Goal: Task Accomplishment & Management: Use online tool/utility

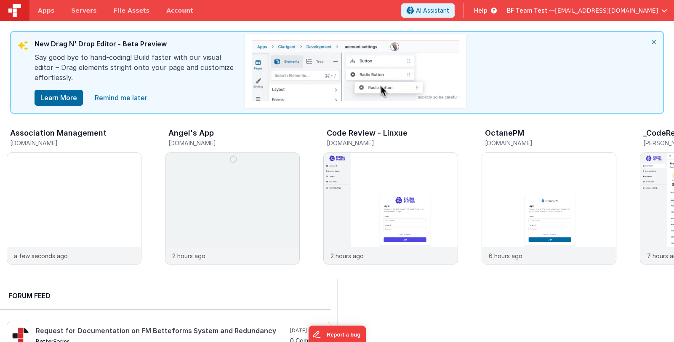
click at [555, 8] on span "BF Team Test —" at bounding box center [531, 10] width 48 height 8
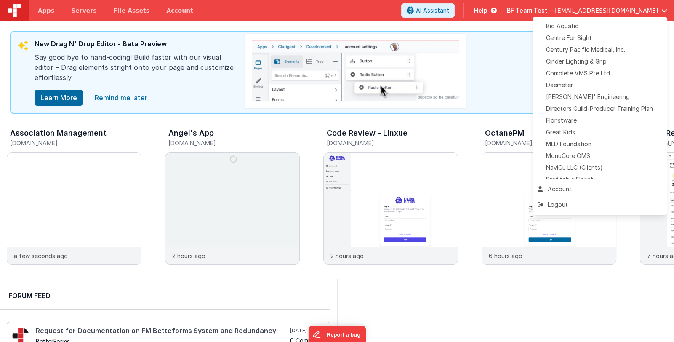
scroll to position [113, 0]
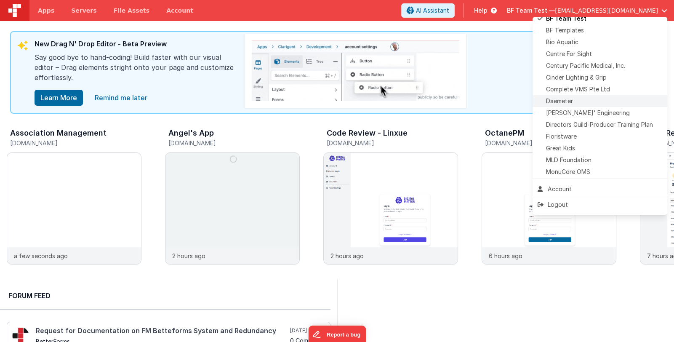
click at [586, 101] on div "Daemeter" at bounding box center [599, 101] width 125 height 8
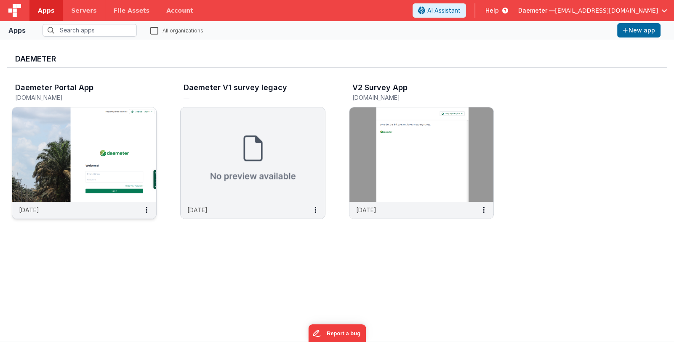
click at [105, 159] on img at bounding box center [84, 154] width 144 height 94
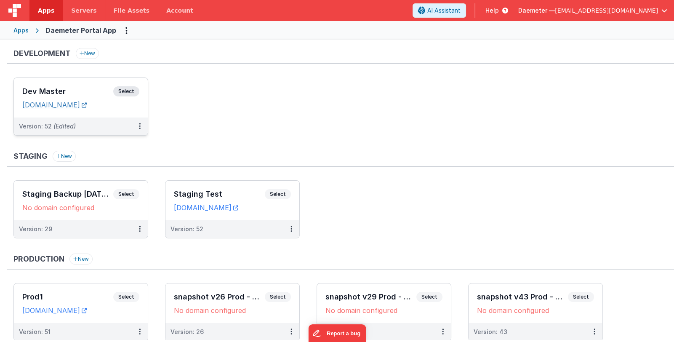
click at [80, 106] on link "[DOMAIN_NAME]" at bounding box center [54, 105] width 64 height 8
click at [78, 89] on h3 "Dev Master" at bounding box center [67, 91] width 91 height 8
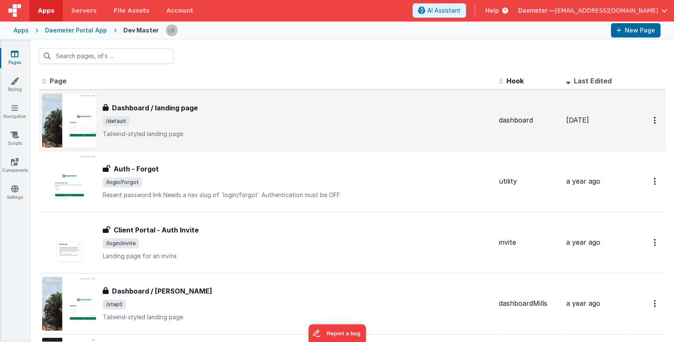
click at [224, 127] on div "Dashboard / landing page Dashboard / landing page /default Tailwind-styled land…" at bounding box center [297, 120] width 389 height 35
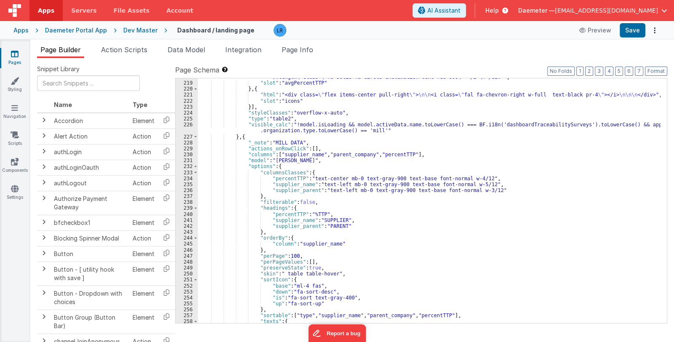
scroll to position [2128, 0]
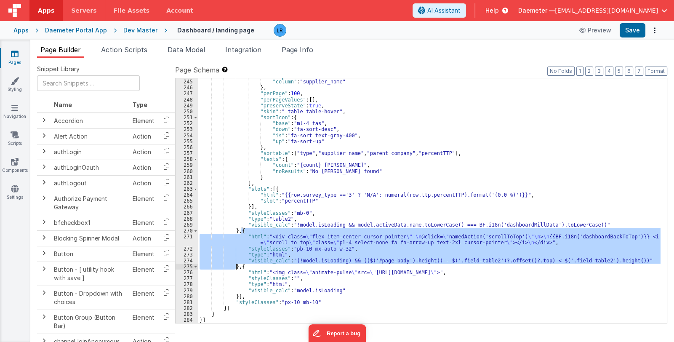
drag, startPoint x: 240, startPoint y: 229, endPoint x: 236, endPoint y: 264, distance: 34.8
click at [236, 264] on div ""orderBy" : { "column" : "supplier_name" } , "perPage" : 100 , "perPageValues" …" at bounding box center [429, 201] width 462 height 257
click at [460, 14] on span "AI Assistant" at bounding box center [443, 10] width 33 height 8
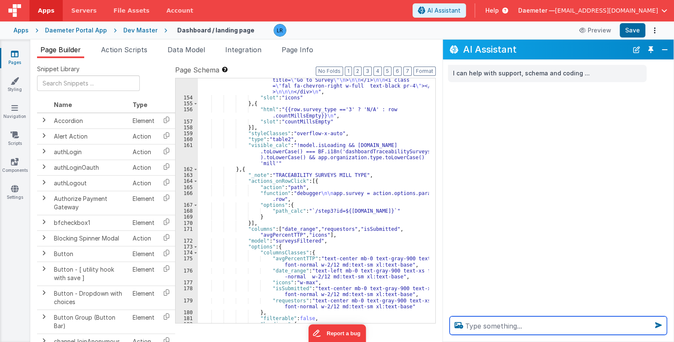
scroll to position [3427, 0]
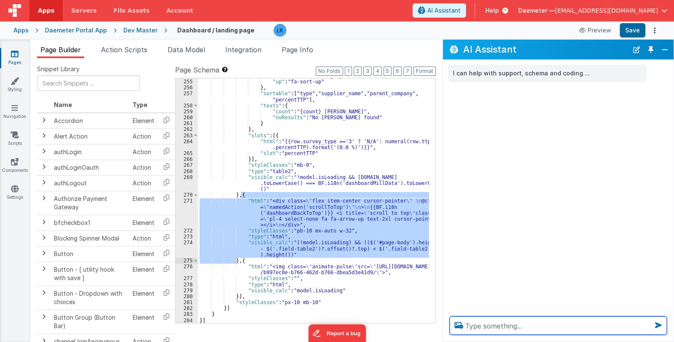
click at [482, 326] on textarea at bounding box center [557, 325] width 217 height 19
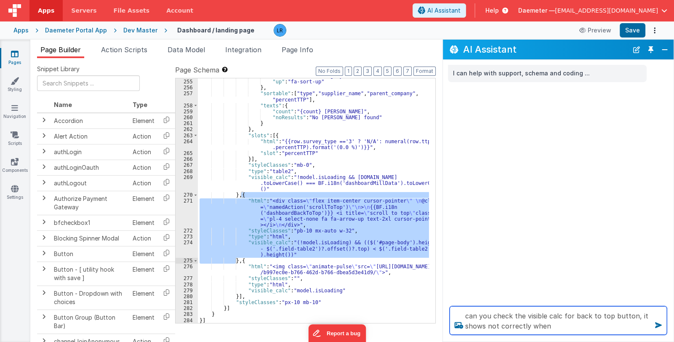
type textarea "can you check the visible calc for back to top button, it shows not correctly w…"
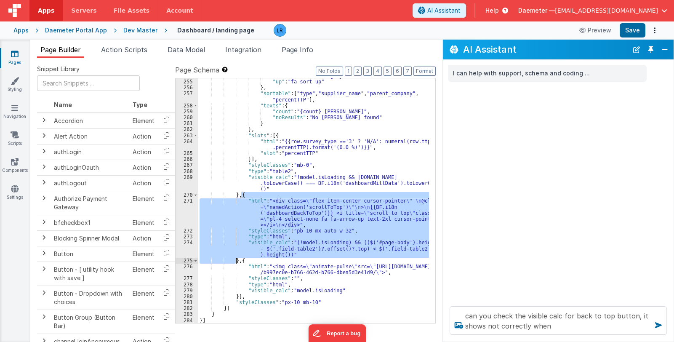
click at [284, 220] on div ""is" : "fa-sort text-gray-400" , "up" : "fa-sort-up" } , "sortable" : [ "type" …" at bounding box center [313, 200] width 231 height 244
drag, startPoint x: 241, startPoint y: 193, endPoint x: 236, endPoint y: 261, distance: 68.0
click at [236, 261] on div ""is" : "fa-sort text-gray-400" , "up" : "fa-sort-up" } , "sortable" : [ "type" …" at bounding box center [313, 201] width 231 height 257
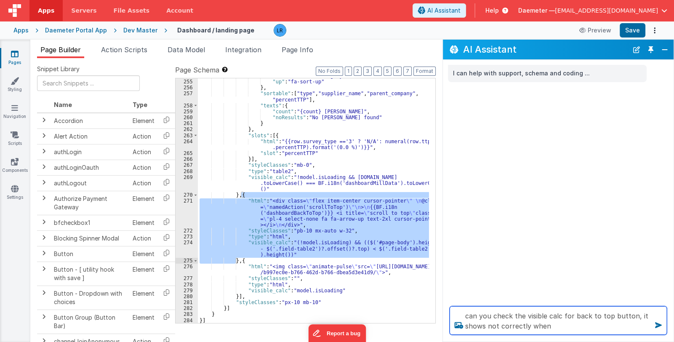
click at [488, 311] on textarea "can you check the visible calc for back to top button, it shows not correctly w…" at bounding box center [557, 320] width 217 height 29
drag, startPoint x: 464, startPoint y: 316, endPoint x: 630, endPoint y: 342, distance: 168.1
click at [630, 341] on div "AI Assistant I can help with support, schema and coding ... can you check the v…" at bounding box center [557, 191] width 231 height 302
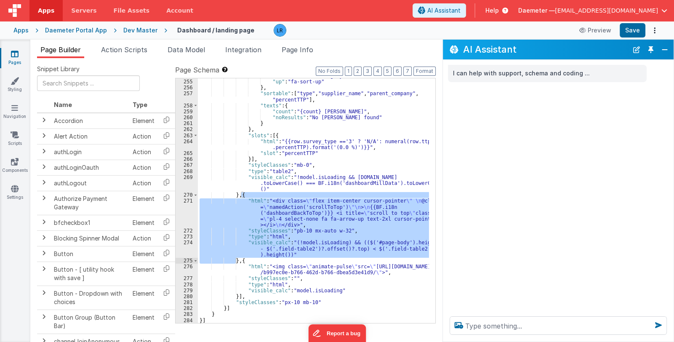
click at [555, 267] on div "I can help with support, schema and coding ..." at bounding box center [558, 185] width 231 height 250
click at [670, 48] on div "AI Assistant" at bounding box center [558, 50] width 231 height 20
click at [667, 45] on button "Close" at bounding box center [664, 50] width 11 height 12
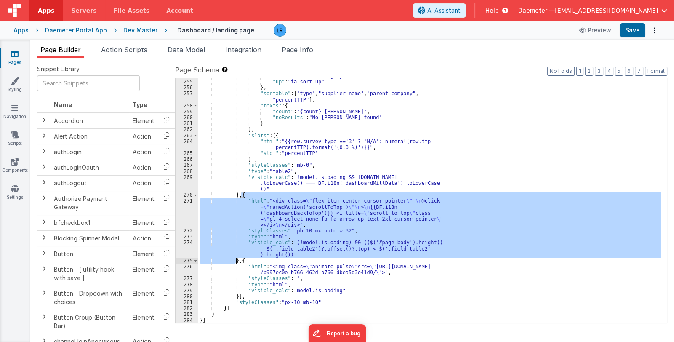
click at [307, 255] on div ""is" : "fa-sort text-gray-400" , "up" : "fa-sort-up" } , "sortable" : [ "type" …" at bounding box center [429, 200] width 462 height 244
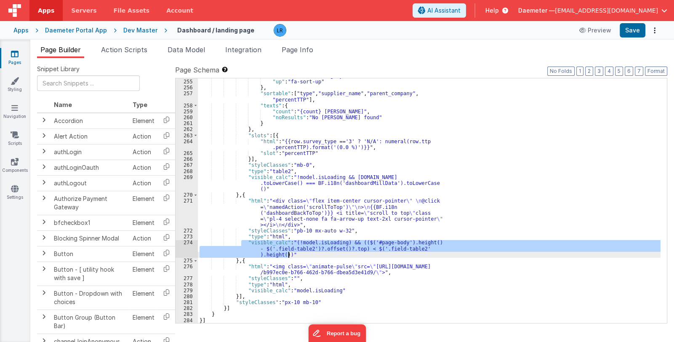
drag, startPoint x: 242, startPoint y: 242, endPoint x: 290, endPoint y: 255, distance: 49.4
click at [290, 255] on div ""is" : "fa-sort text-gray-400" , "up" : "fa-sort-up" } , "sortable" : [ "type" …" at bounding box center [429, 201] width 462 height 257
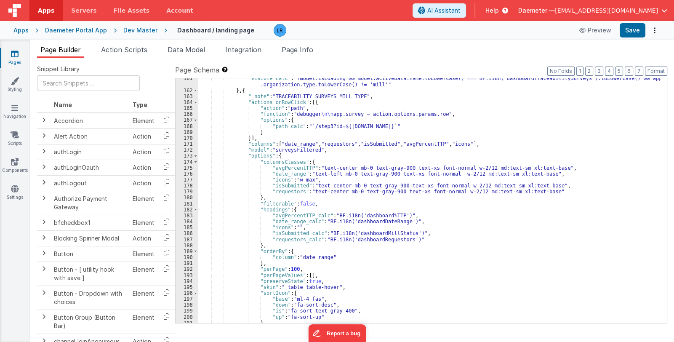
scroll to position [2128, 0]
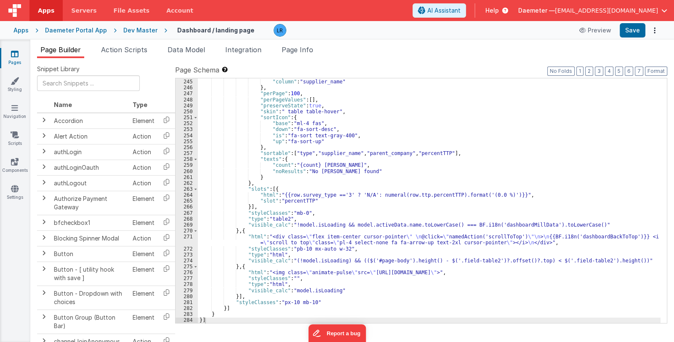
click at [246, 260] on div ""orderBy" : { "column" : "supplier_name" } , "perPage" : 100 , "perPageValues" …" at bounding box center [429, 201] width 462 height 257
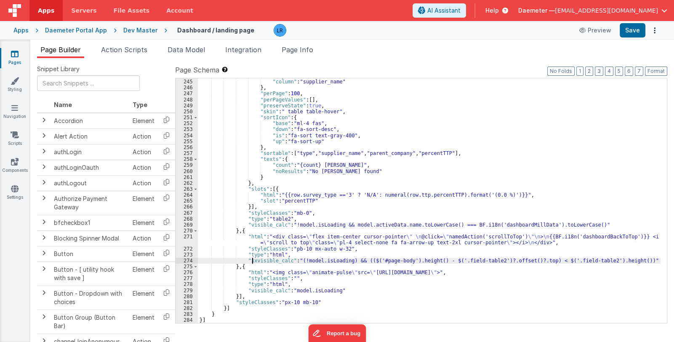
click at [292, 254] on div ""orderBy" : { "column" : "supplier_name" } , "perPage" : 100 , "perPageValues" …" at bounding box center [429, 201] width 462 height 257
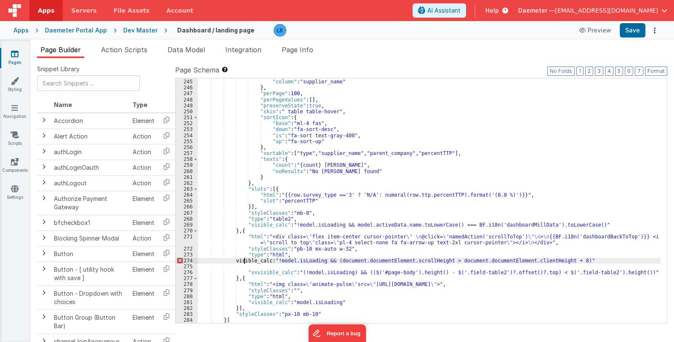
click at [244, 259] on div ""orderBy" : { "column" : "supplier_name" } , "perPage" : 100 , "perPageValues" …" at bounding box center [429, 201] width 462 height 257
click at [280, 260] on div ""orderBy" : { "column" : "supplier_name" } , "perPage" : 100 , "perPageValues" …" at bounding box center [429, 201] width 462 height 257
click at [587, 259] on div ""orderBy" : { "column" : "supplier_name" } , "perPage" : 100 , "perPageValues" …" at bounding box center [429, 201] width 462 height 257
click at [635, 29] on button "Save" at bounding box center [632, 30] width 26 height 14
click at [246, 266] on div ""orderBy" : { "column" : "supplier_name" } , "perPage" : 100 , "perPageValues" …" at bounding box center [429, 201] width 462 height 257
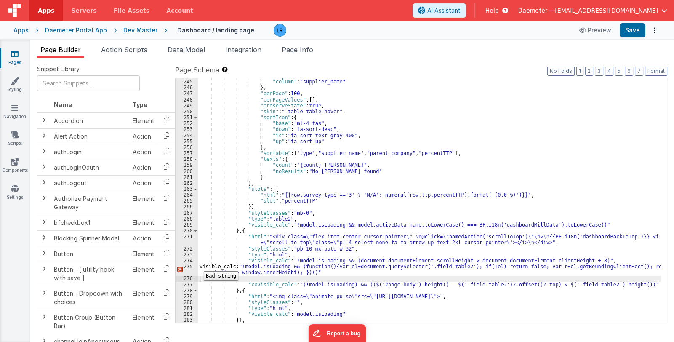
click at [197, 265] on div "275" at bounding box center [186, 269] width 22 height 12
click at [199, 265] on div ""orderBy" : { "column" : "supplier_name" } , "perPage" : 100 , "perPageValues" …" at bounding box center [429, 201] width 462 height 257
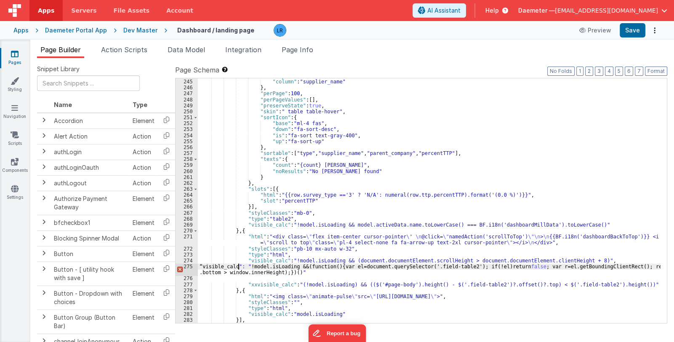
click at [202, 266] on div ""orderBy" : { "column" : "supplier_name" } , "perPage" : 100 , "perPageValues" …" at bounding box center [429, 201] width 462 height 257
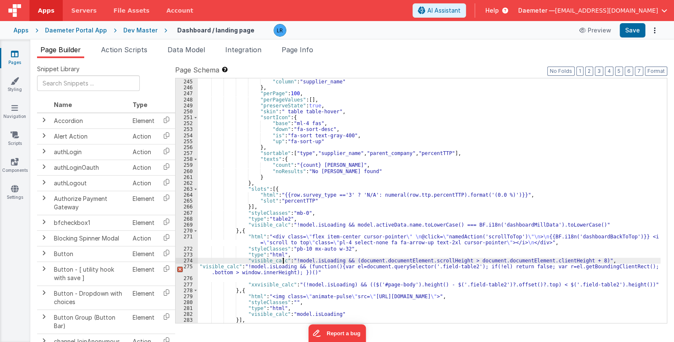
click at [282, 260] on div ""orderBy" : { "column" : "supplier_name" } , "perPage" : 100 , "perPageValues" …" at bounding box center [429, 201] width 462 height 257
click at [245, 260] on div ""orderBy" : { "column" : "supplier_name" } , "perPage" : 100 , "perPageValues" …" at bounding box center [429, 201] width 462 height 257
click at [315, 273] on div ""orderBy" : { "column" : "supplier_name" } , "perPage" : 100 , "perPageValues" …" at bounding box center [429, 201] width 462 height 257
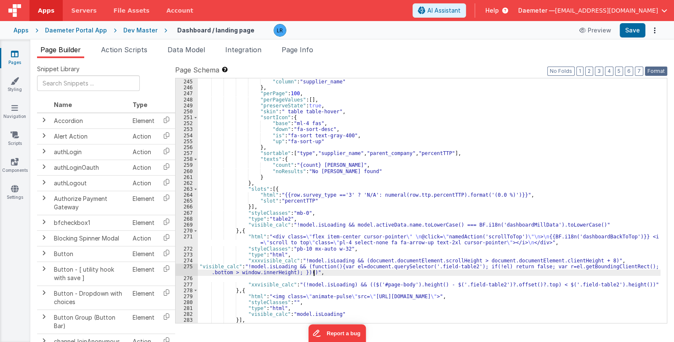
click at [653, 71] on button "Format" at bounding box center [656, 70] width 22 height 9
click at [255, 278] on div ""orderBy" : { "column" : "supplier_name" } , "perPage" : 100 , "perPageValues" …" at bounding box center [429, 201] width 462 height 257
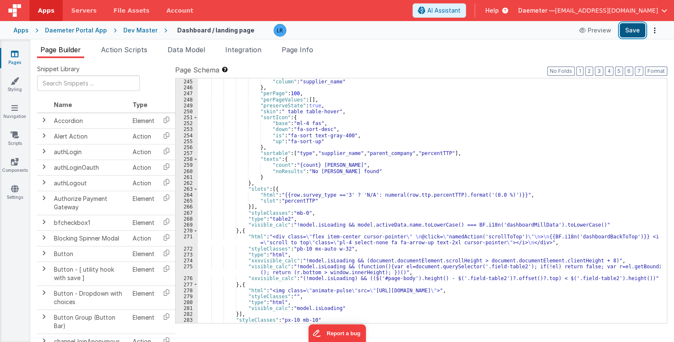
click at [635, 32] on button "Save" at bounding box center [632, 30] width 26 height 14
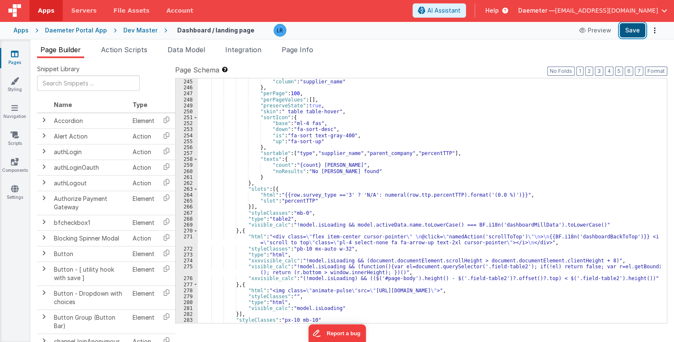
click at [633, 35] on button "Save" at bounding box center [632, 30] width 26 height 14
